Goal: Task Accomplishment & Management: Manage account settings

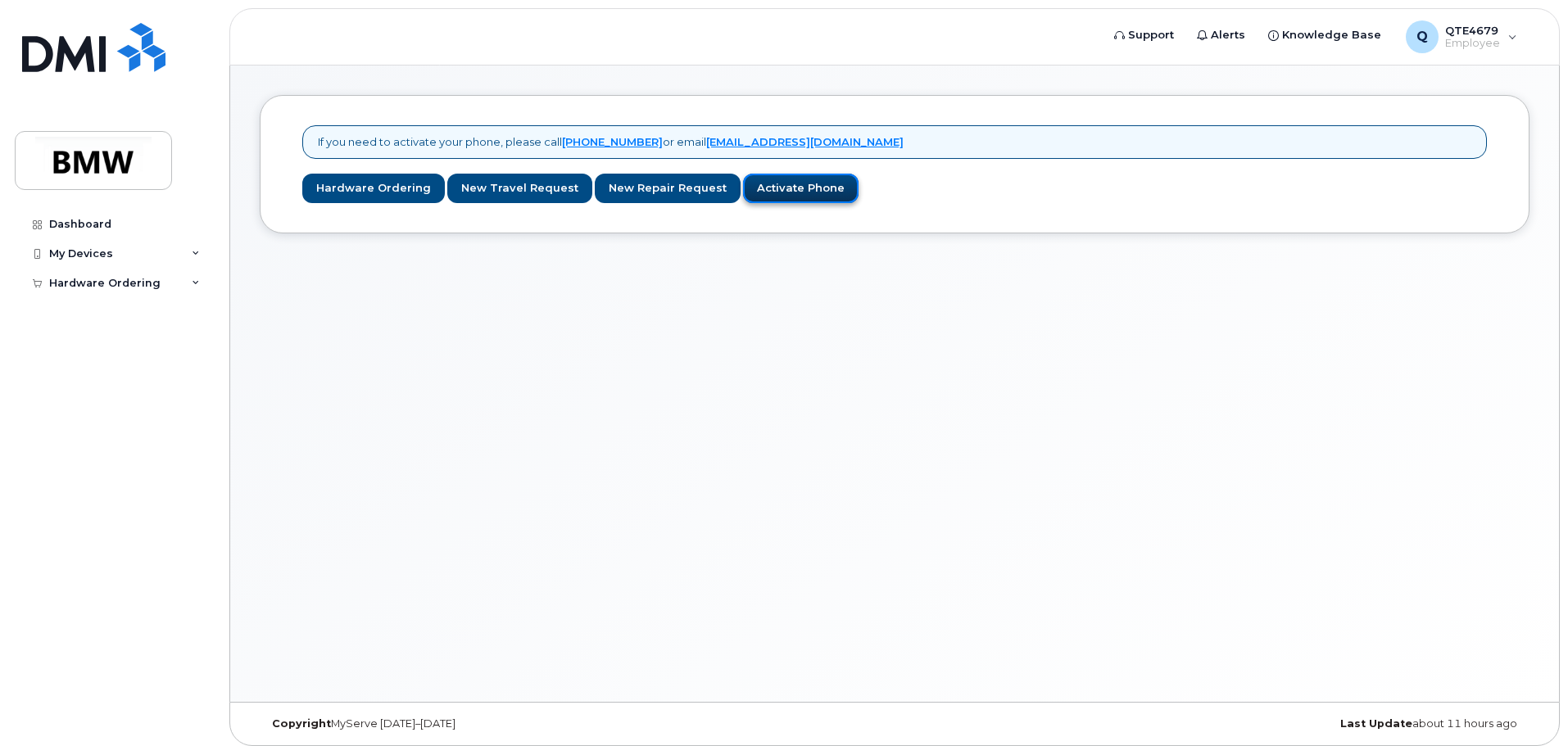
click at [743, 186] on link "Activate Phone" at bounding box center [800, 188] width 116 height 30
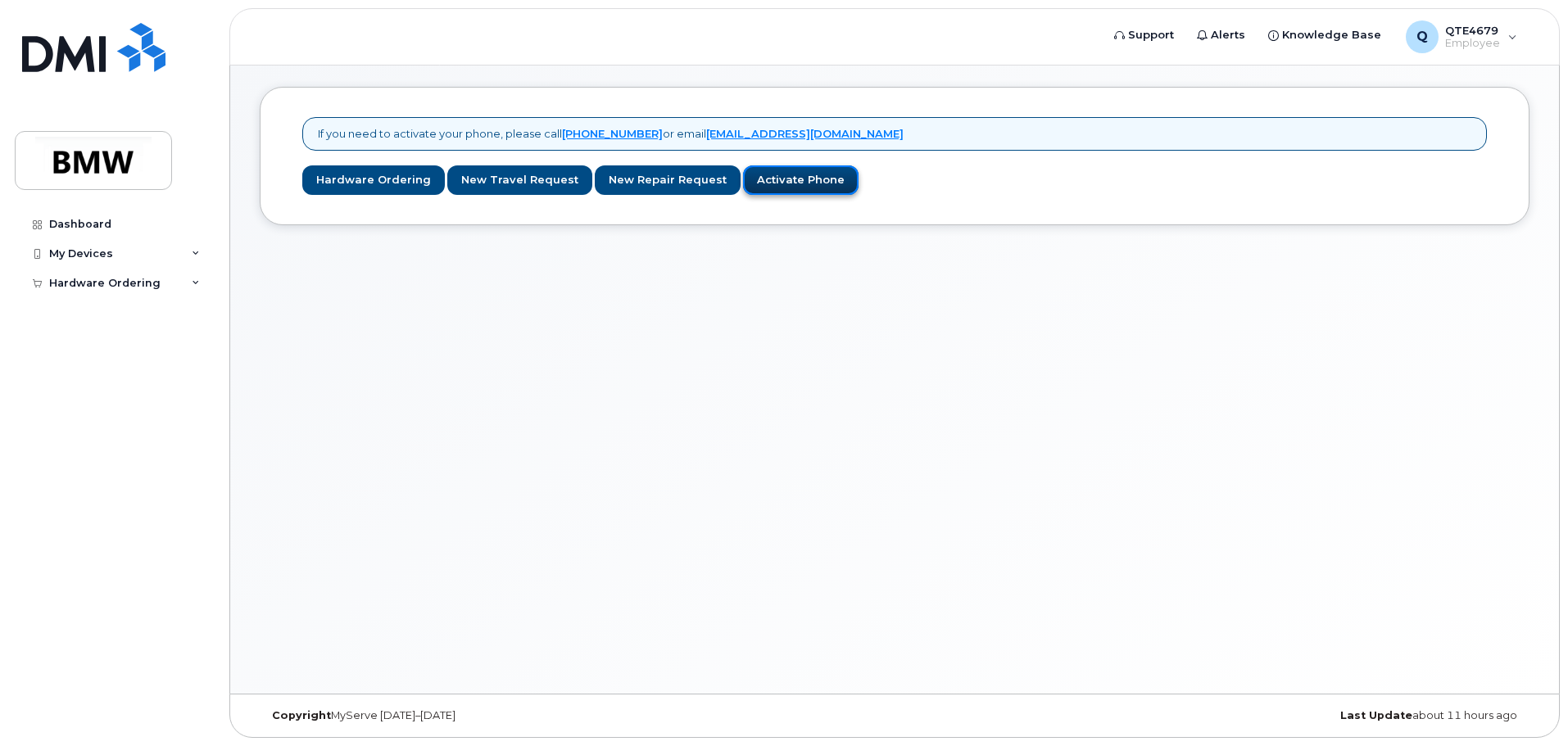
click at [769, 191] on link "Activate Phone" at bounding box center [800, 181] width 116 height 30
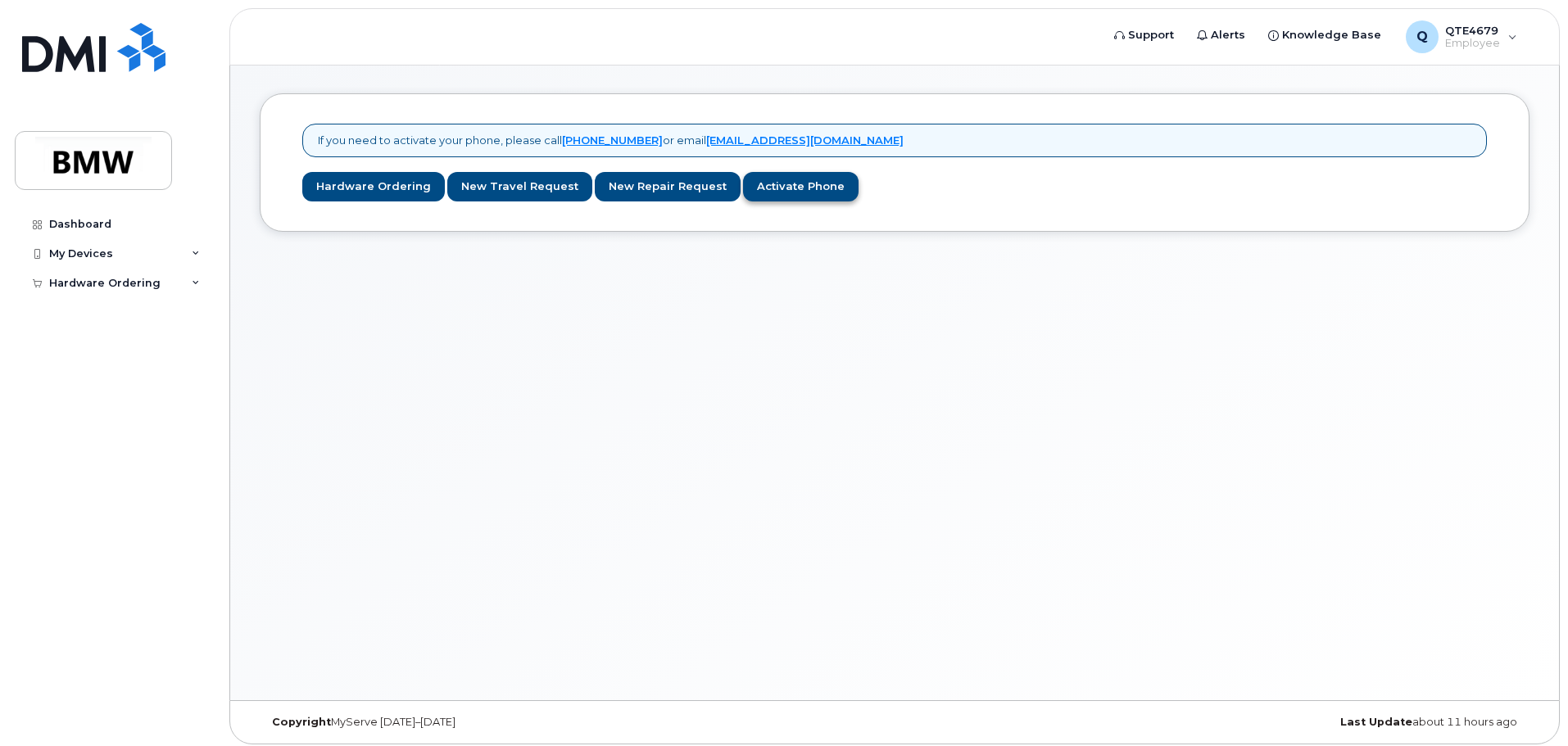
scroll to position [0, 0]
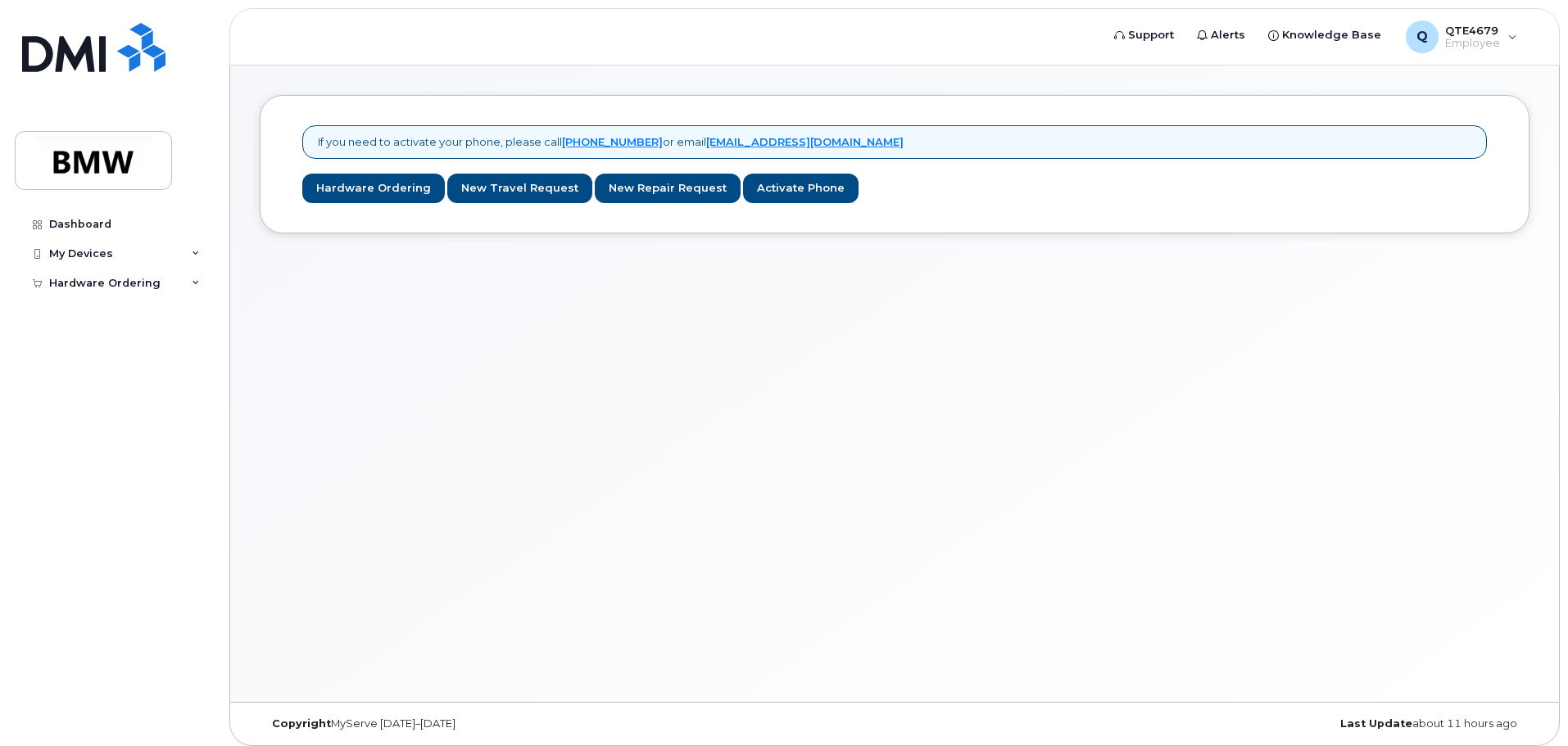
click at [741, 167] on div "If you need to activate your phone, please call [PHONE_NUMBER] or email [EMAIL_…" at bounding box center [894, 164] width 1209 height 78
click at [748, 183] on link "Activate Phone" at bounding box center [800, 188] width 116 height 30
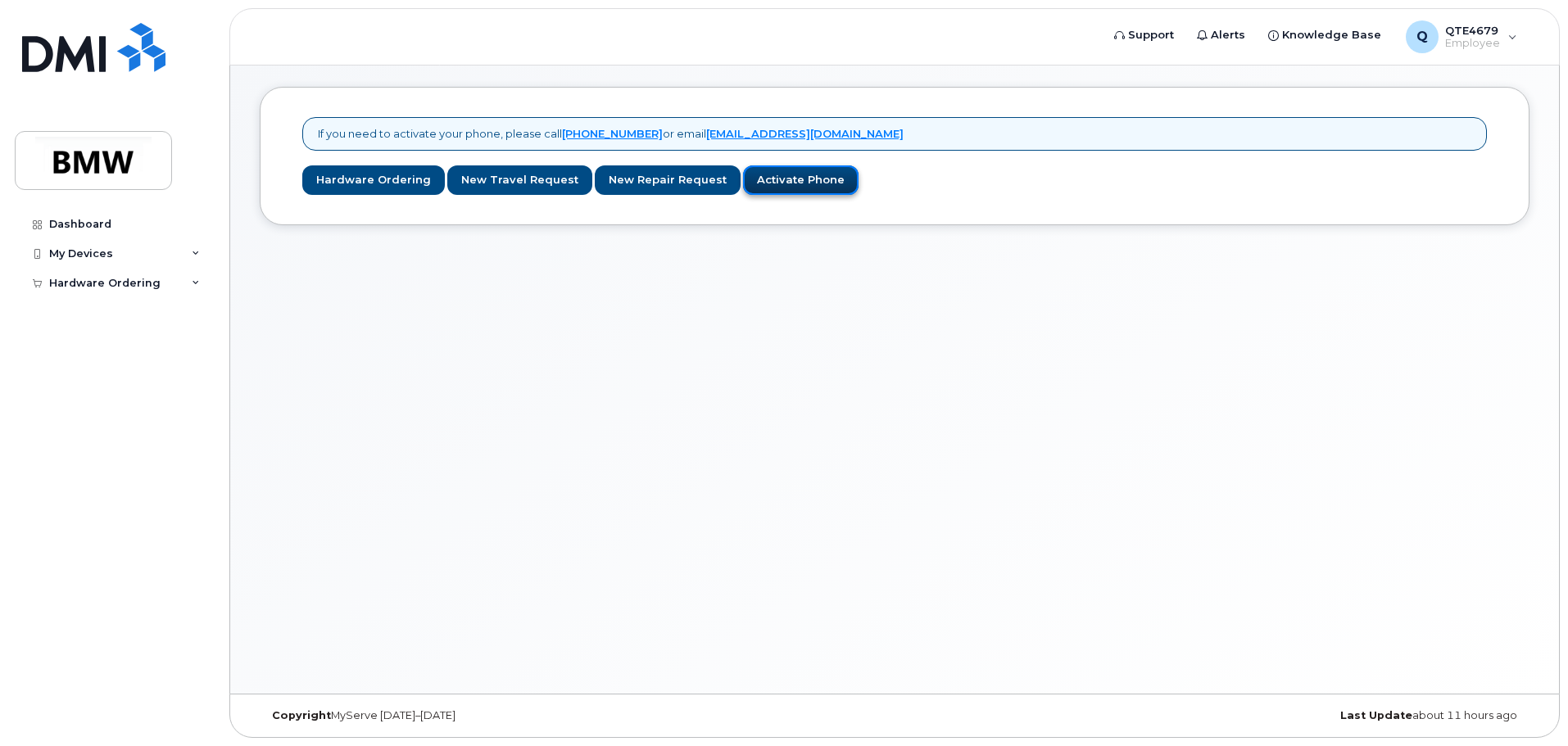
click at [748, 183] on link "Activate Phone" at bounding box center [800, 181] width 116 height 30
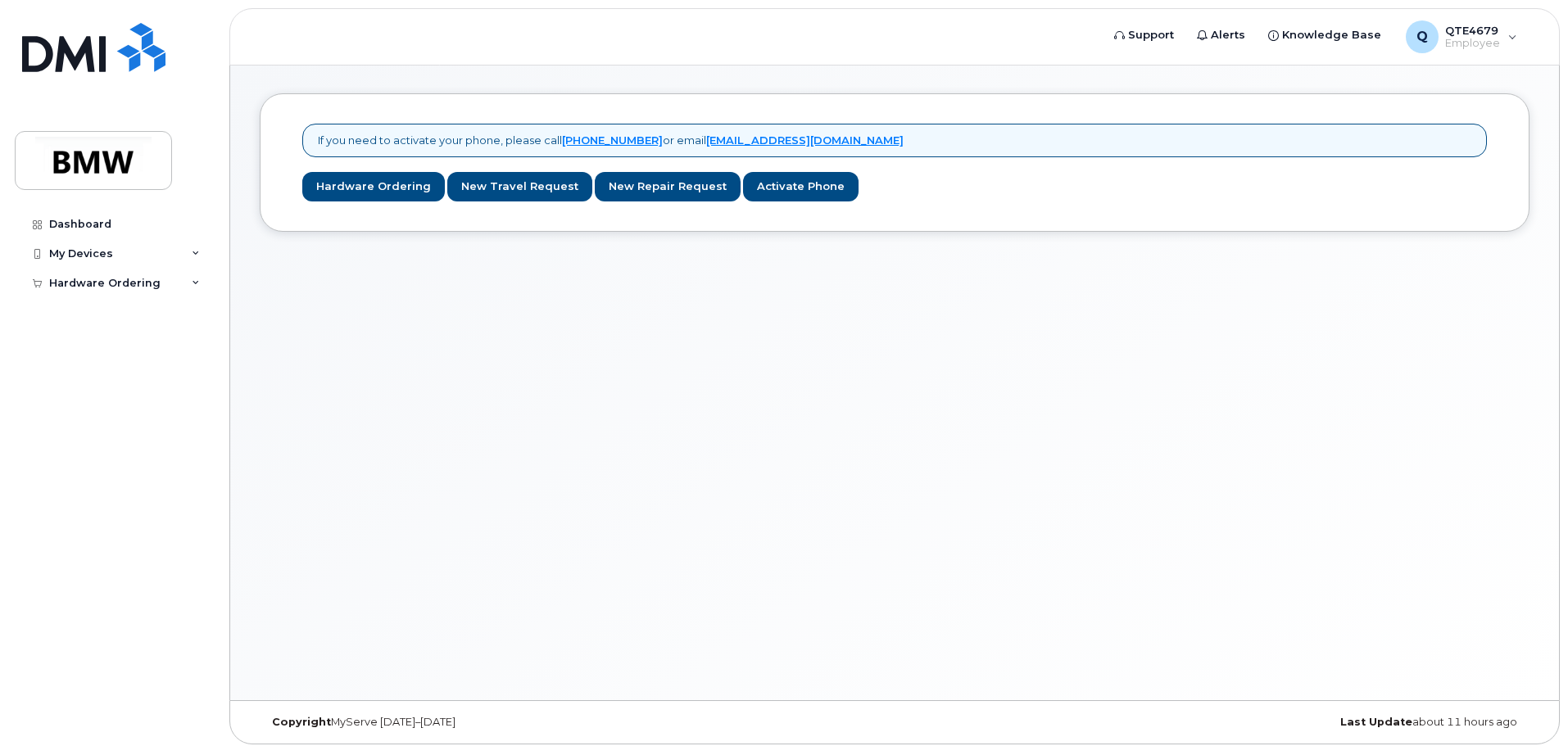
scroll to position [0, 0]
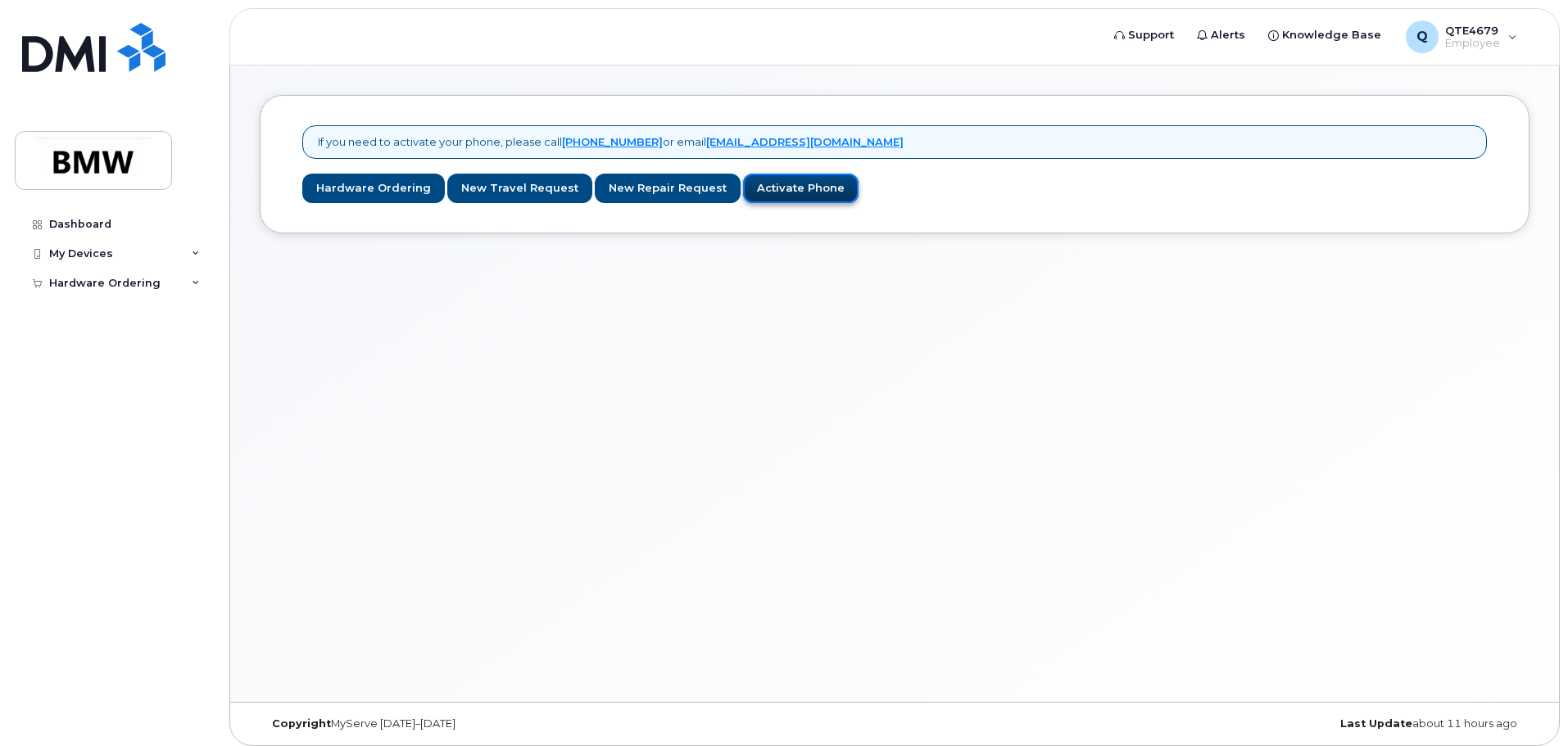
click at [808, 190] on link "Activate Phone" at bounding box center [800, 188] width 116 height 30
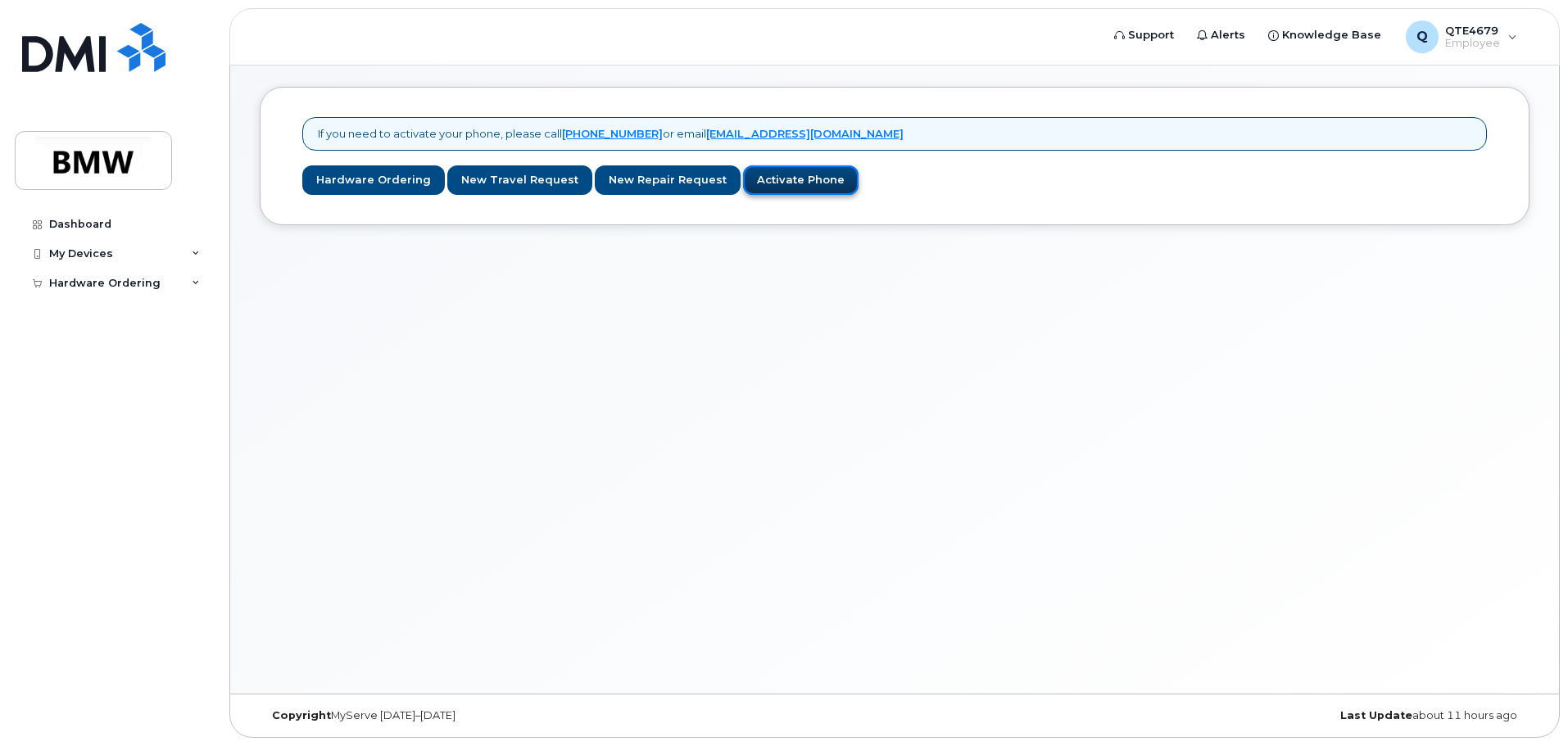
click at [788, 182] on link "Activate Phone" at bounding box center [800, 181] width 116 height 30
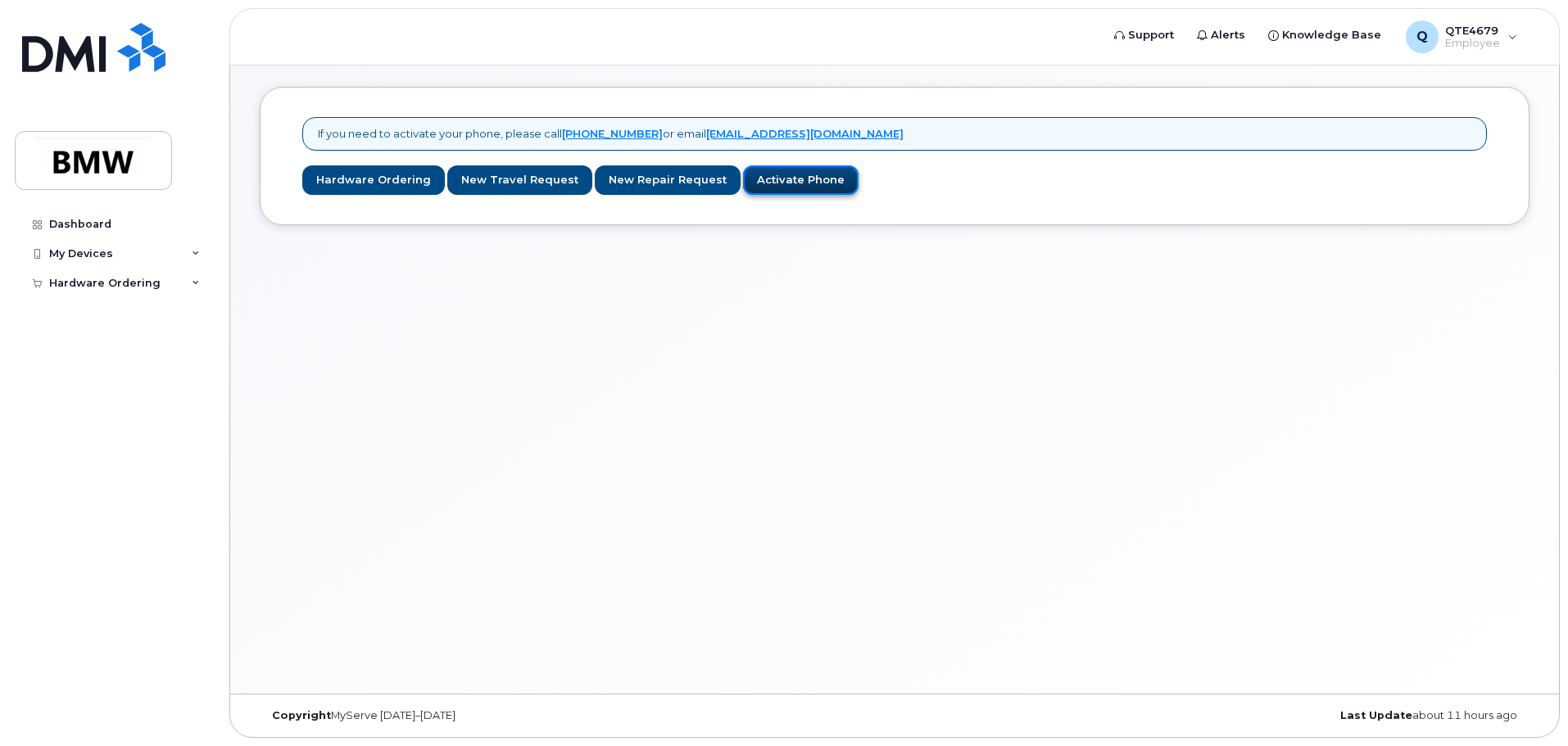
click at [788, 182] on link "Activate Phone" at bounding box center [800, 181] width 116 height 30
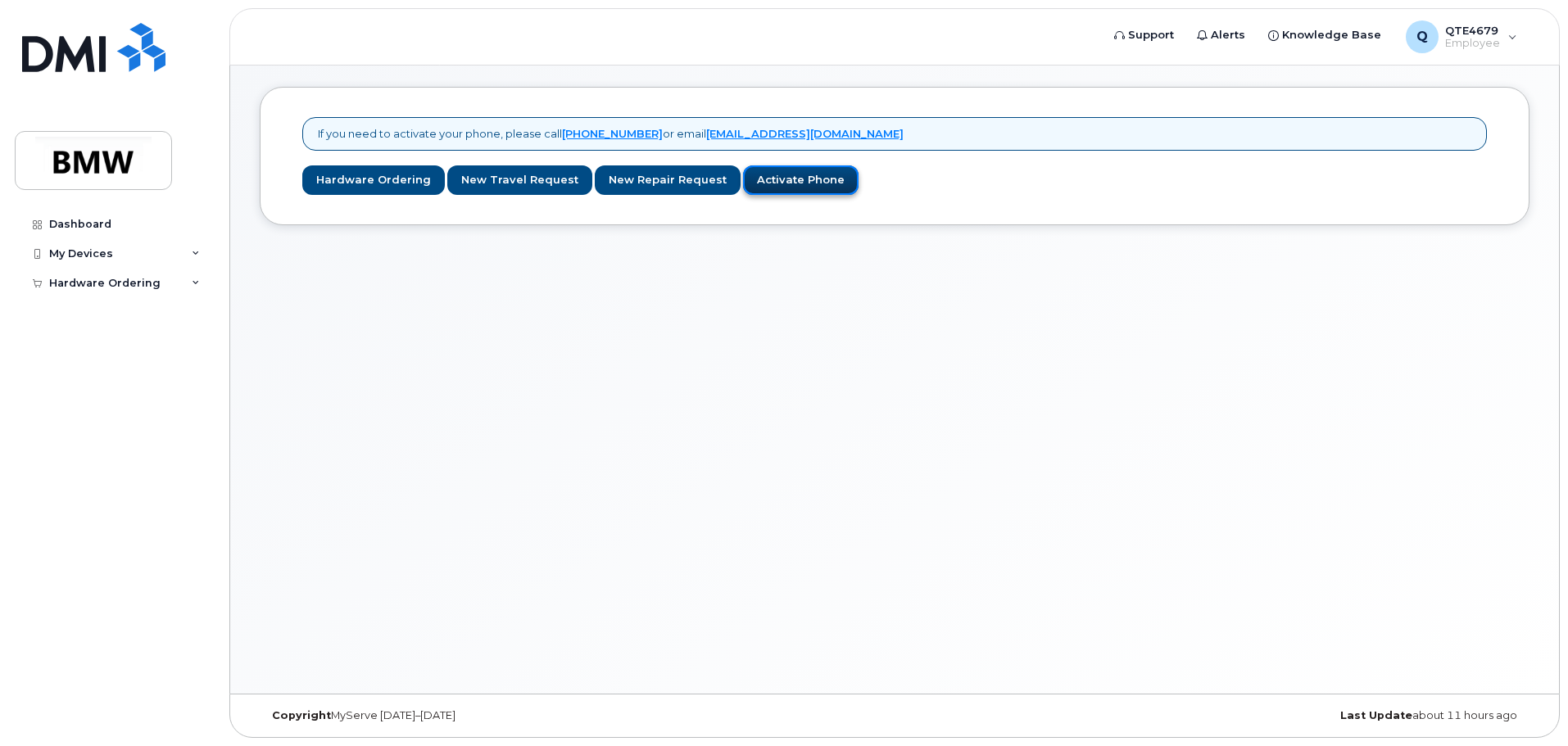
click at [788, 182] on link "Activate Phone" at bounding box center [800, 181] width 116 height 30
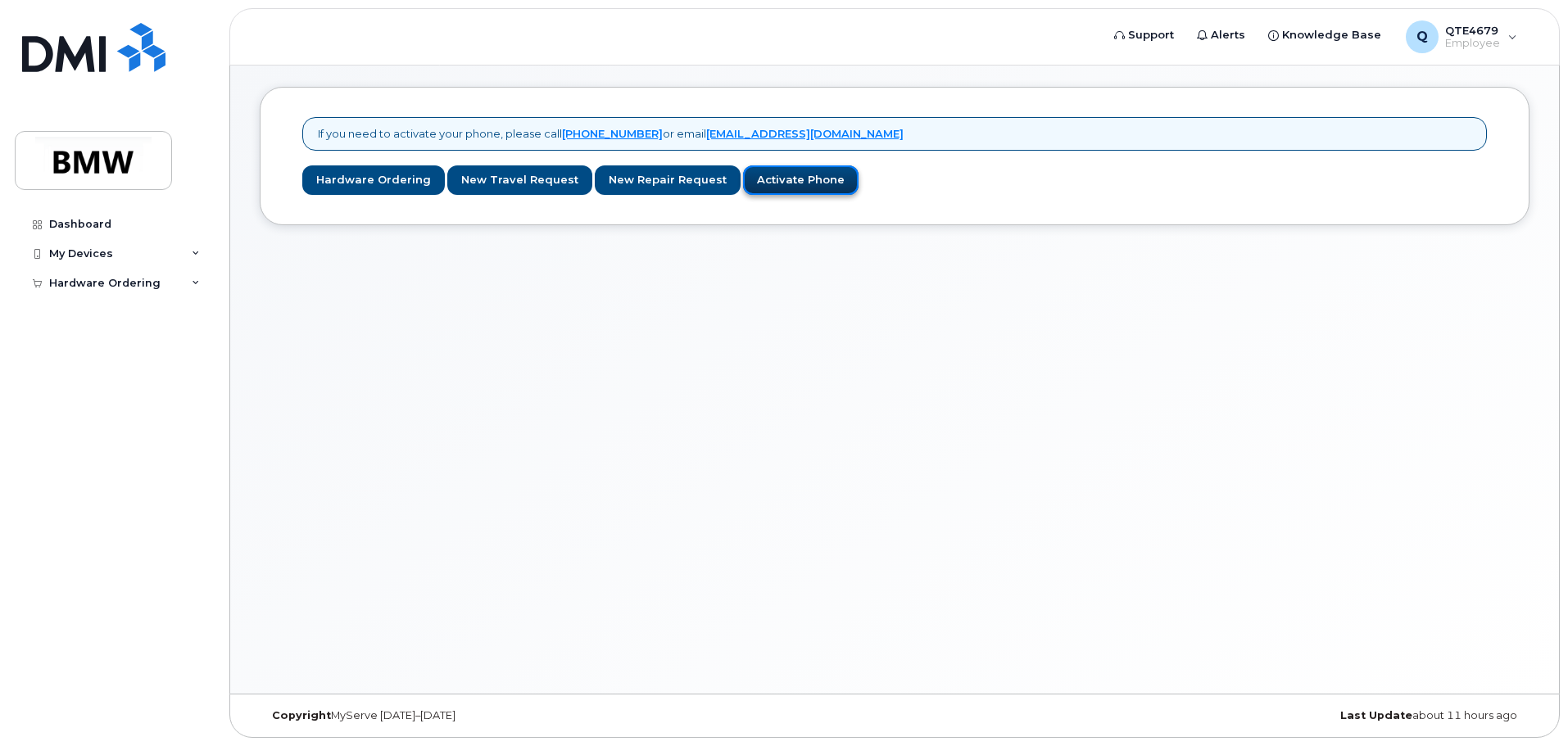
click at [788, 182] on link "Activate Phone" at bounding box center [800, 181] width 116 height 30
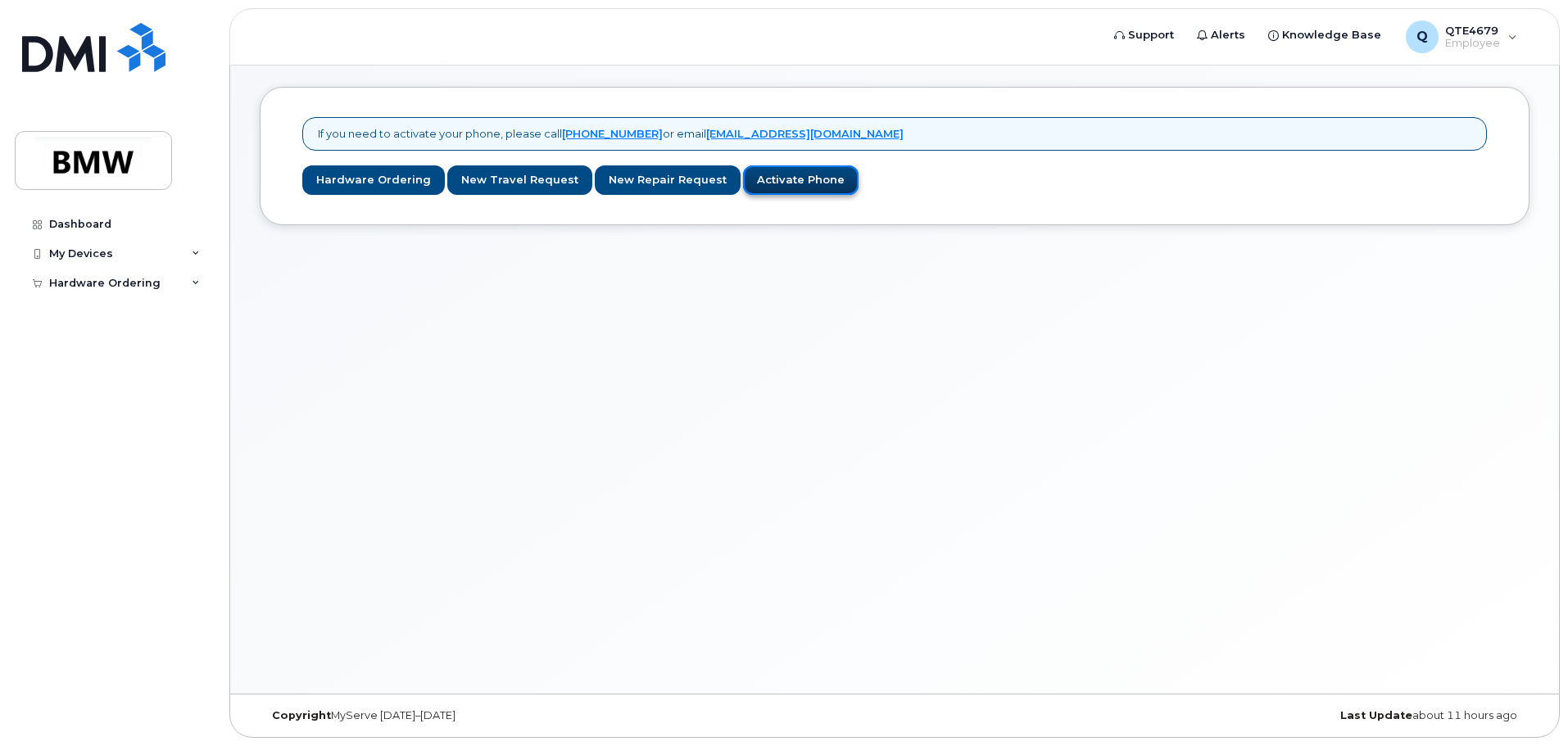
click at [788, 182] on link "Activate Phone" at bounding box center [800, 181] width 116 height 30
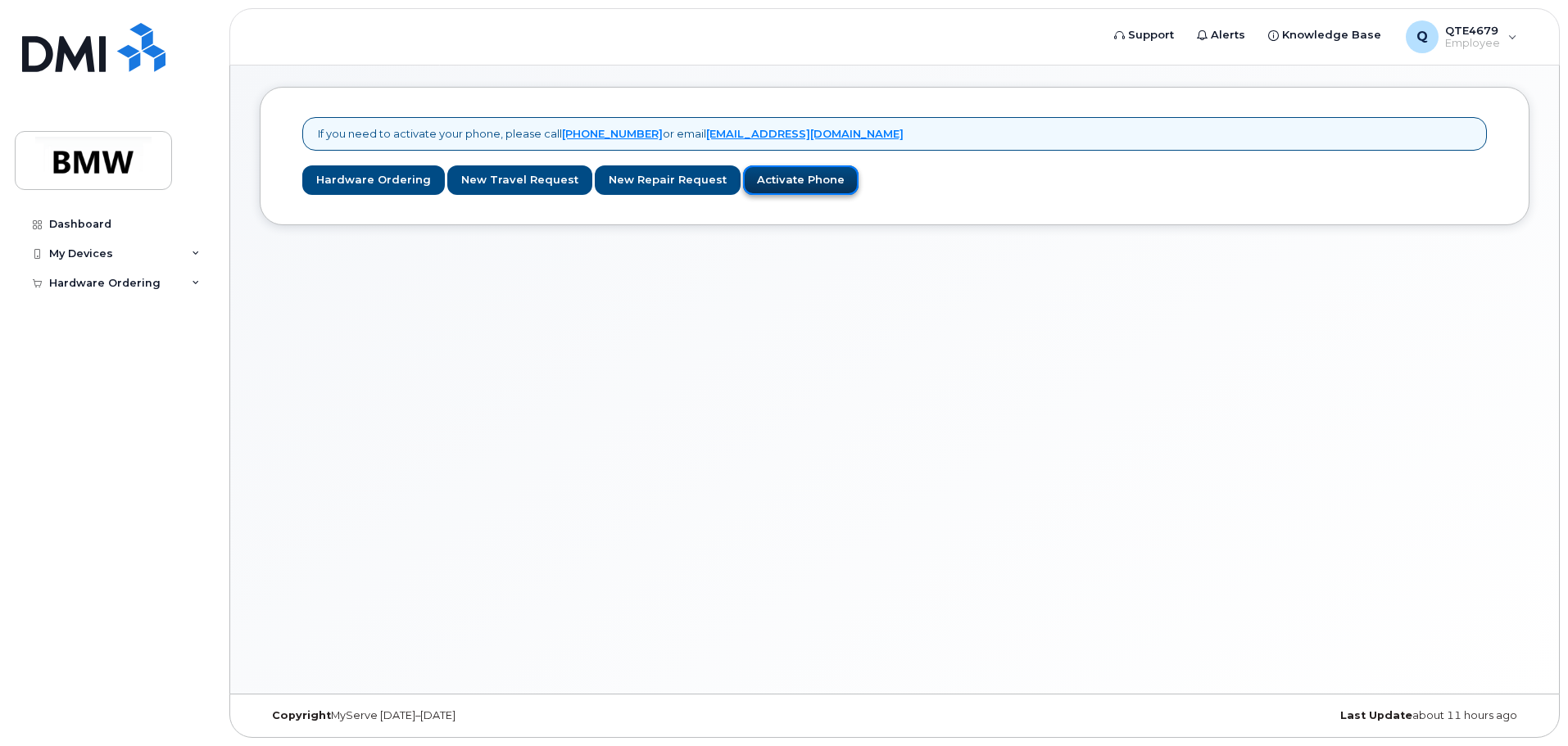
click at [788, 182] on link "Activate Phone" at bounding box center [800, 181] width 116 height 30
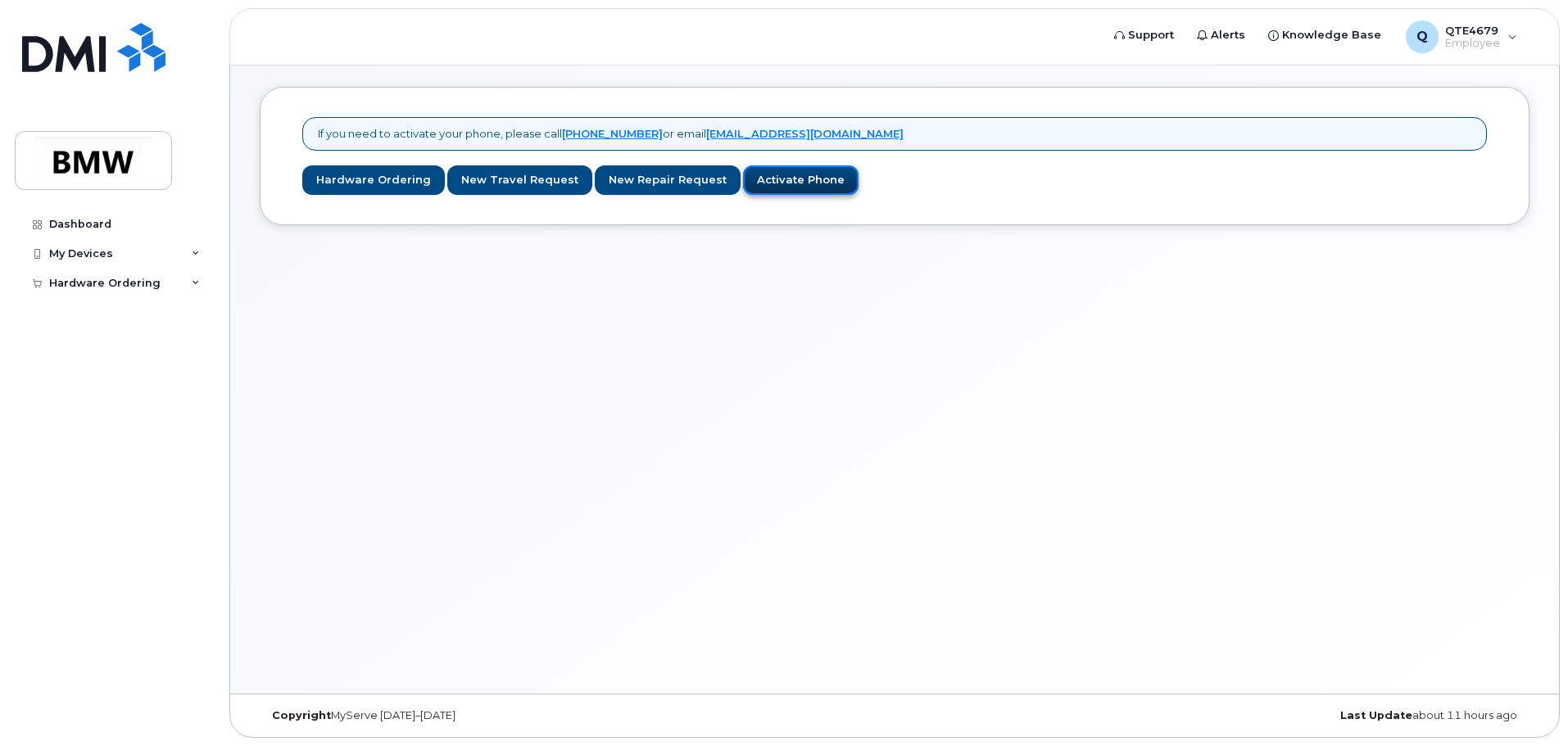
click at [788, 182] on link "Activate Phone" at bounding box center [800, 181] width 116 height 30
click at [201, 248] on div "My Devices" at bounding box center [114, 253] width 199 height 29
click at [149, 286] on link "Add Device" at bounding box center [128, 283] width 169 height 31
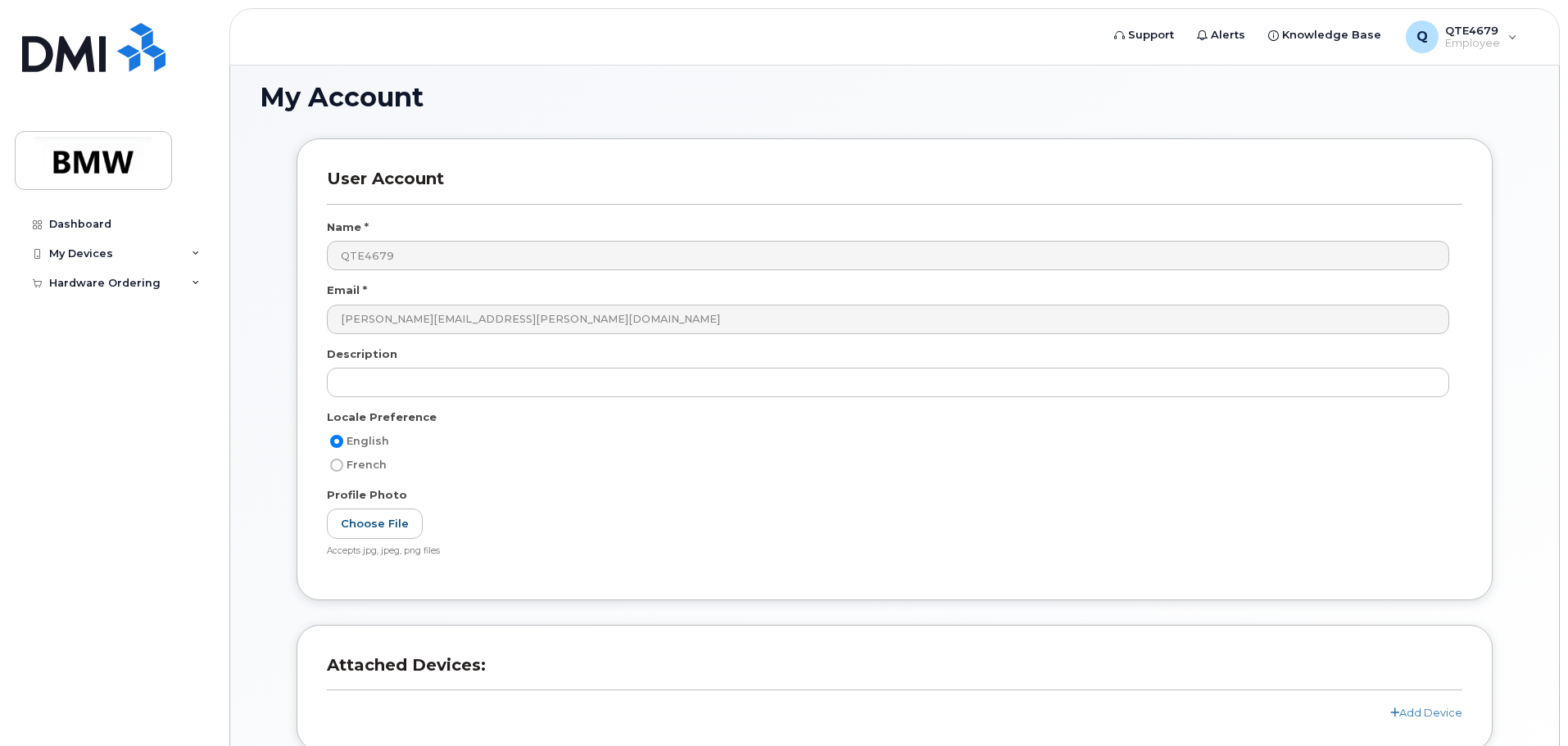
scroll to position [154, 0]
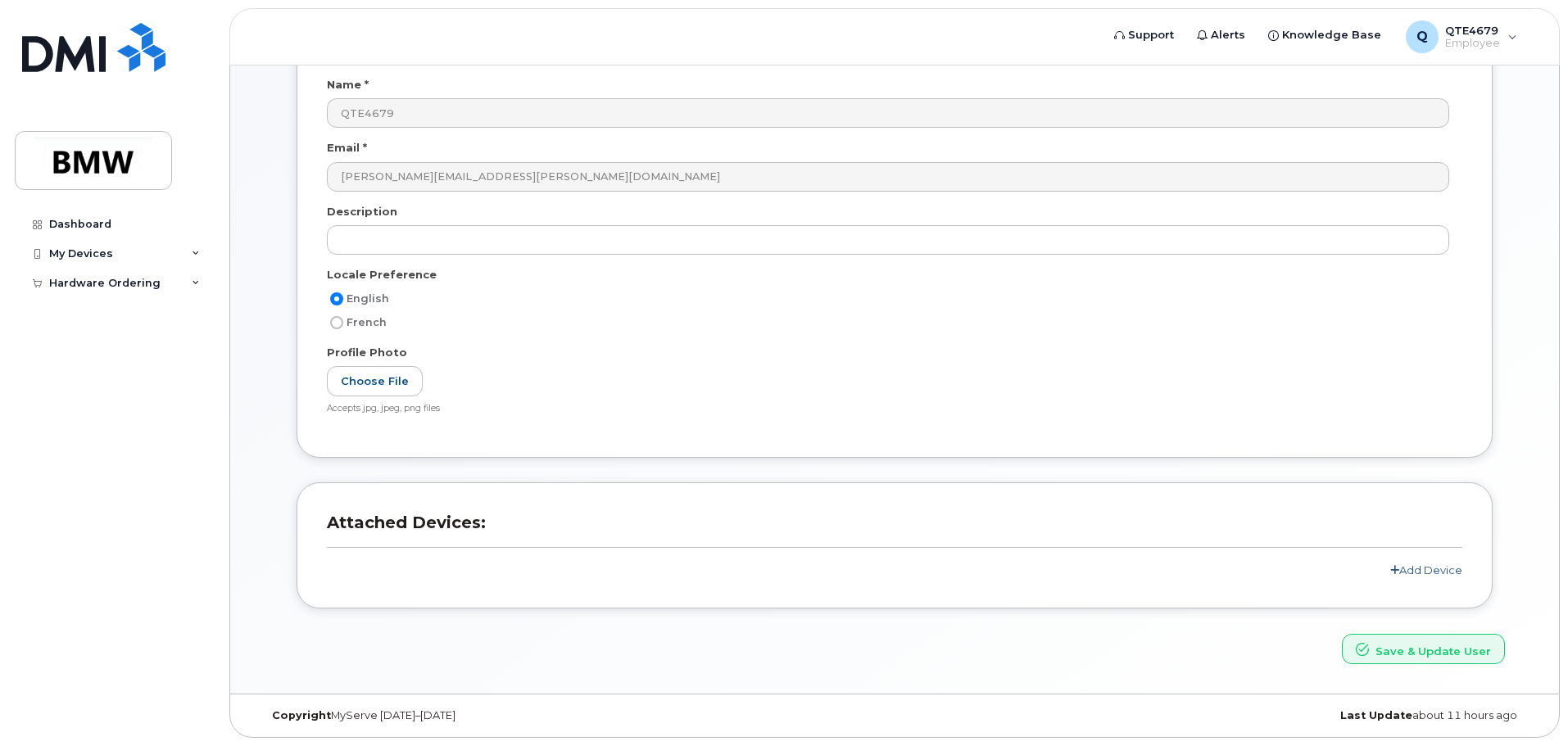
click at [1408, 569] on link "Add Device" at bounding box center [1426, 570] width 72 height 13
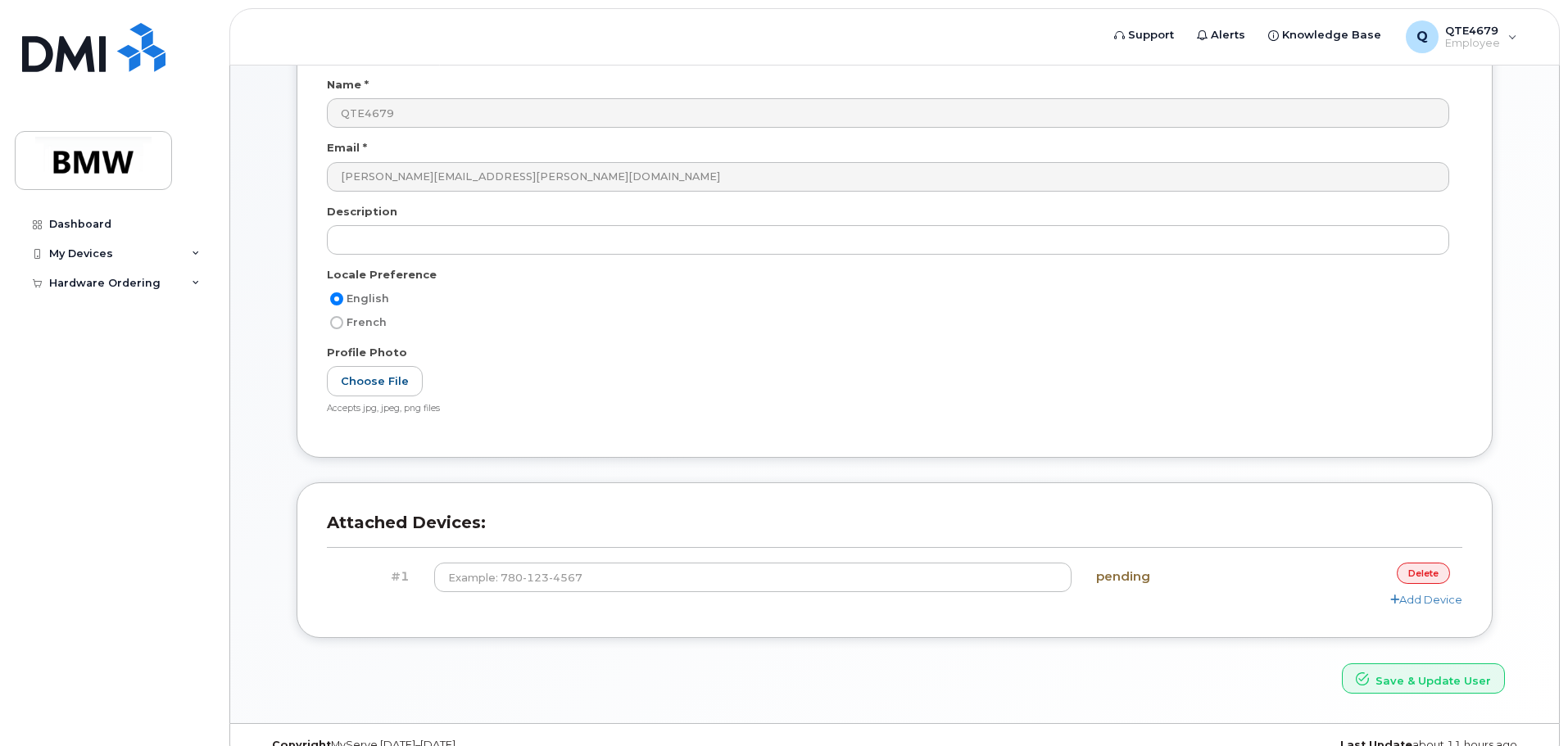
click at [1237, 472] on div "User Account Name * QTE4679 Email * dalton.watson@bmwmc.com Description Locale …" at bounding box center [894, 239] width 1221 height 486
click at [1425, 566] on link "delete" at bounding box center [1423, 573] width 54 height 21
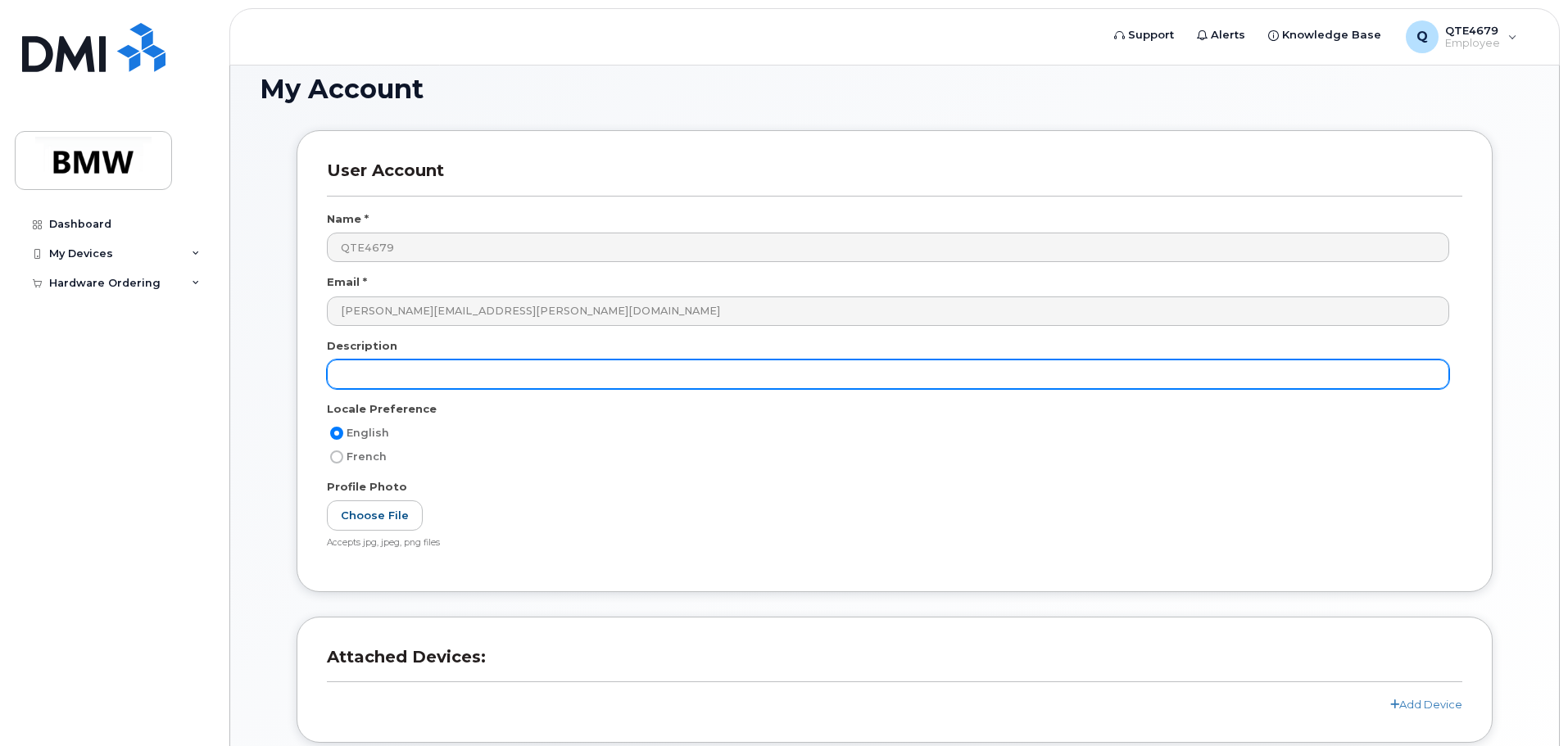
scroll to position [0, 0]
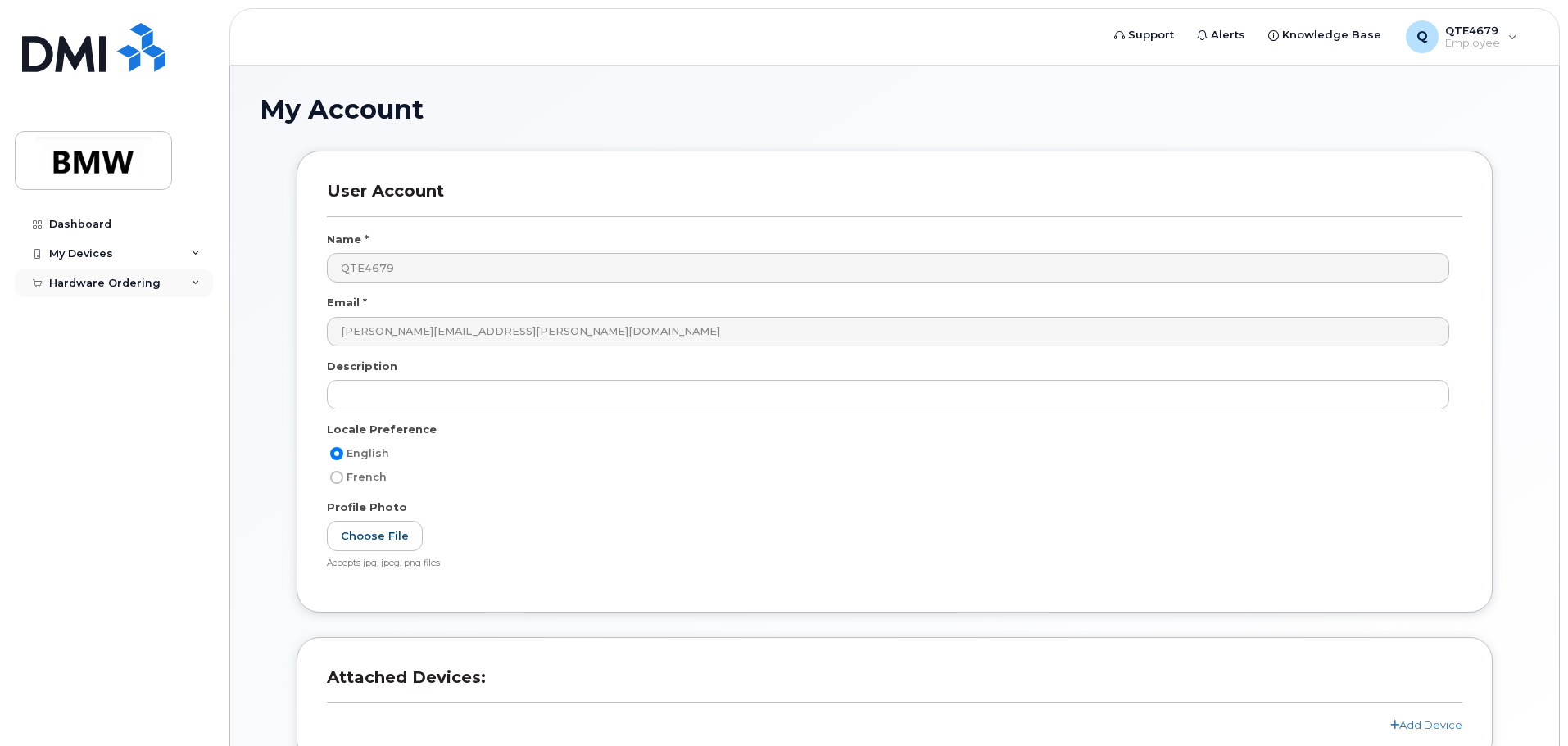
click at [192, 279] on icon at bounding box center [196, 283] width 8 height 8
click at [140, 260] on div "My Devices" at bounding box center [114, 253] width 199 height 29
click at [130, 214] on link "Dashboard" at bounding box center [114, 224] width 199 height 29
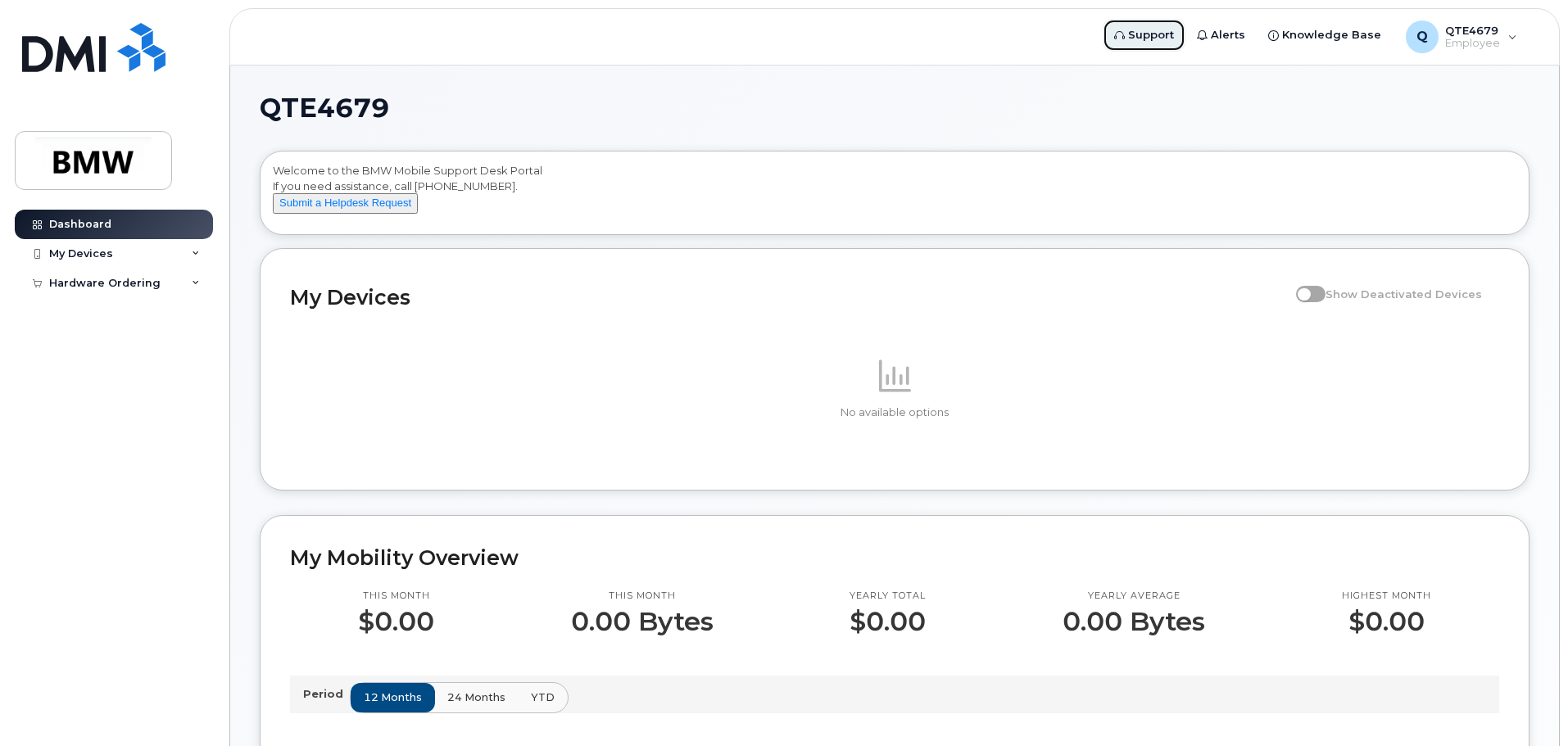
click at [1157, 24] on link "Support" at bounding box center [1144, 35] width 83 height 33
